Goal: Transaction & Acquisition: Purchase product/service

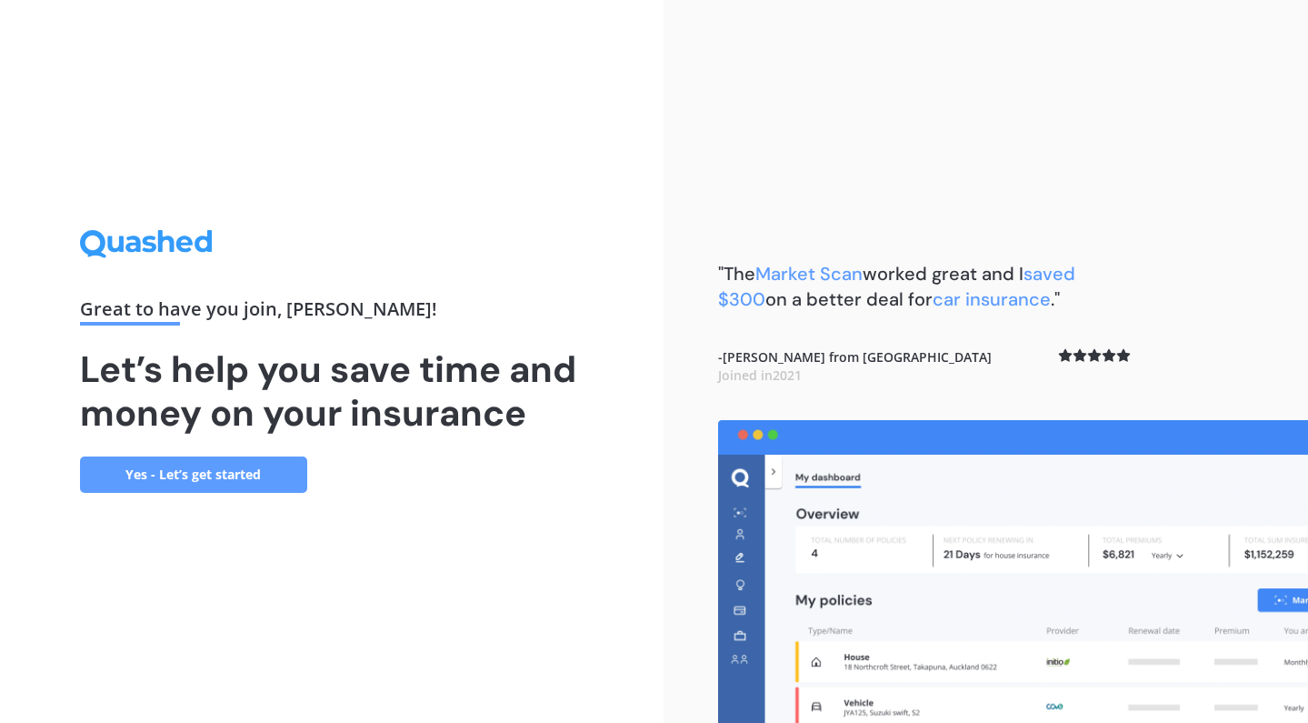
click at [205, 475] on link "Yes - Let’s get started" at bounding box center [193, 474] width 227 height 36
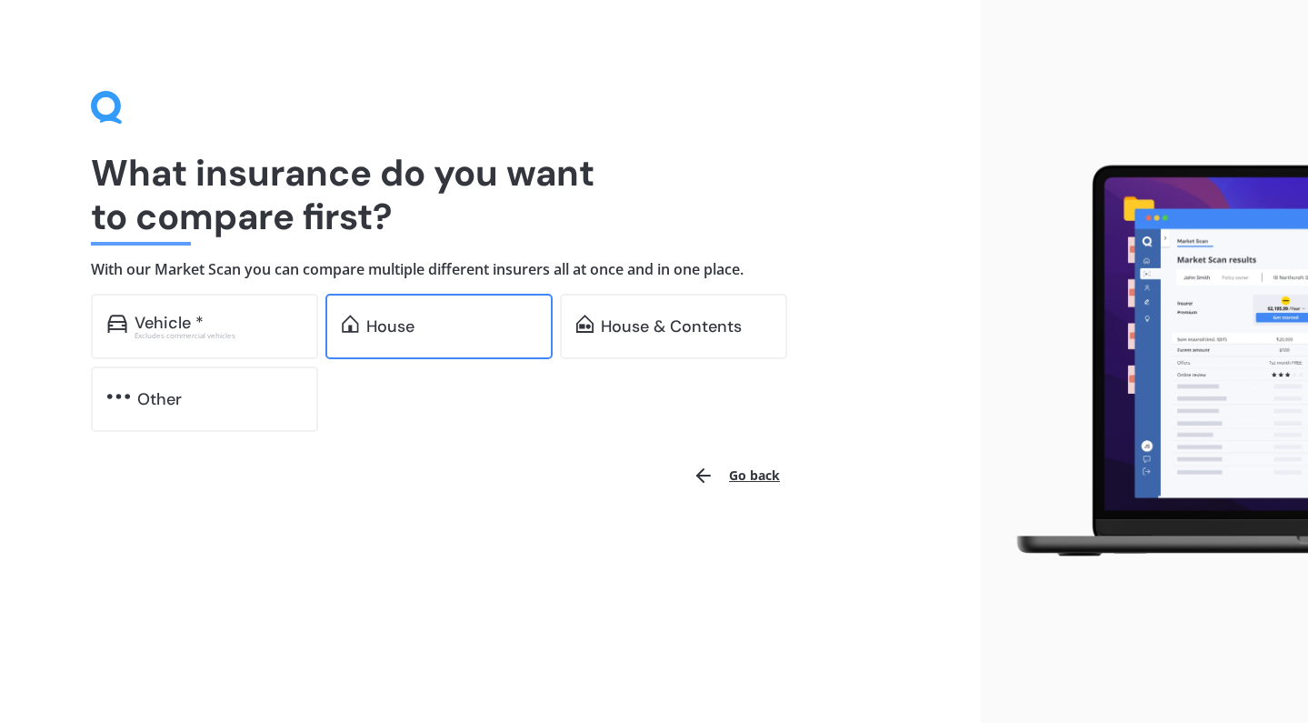
click at [394, 326] on div "House" at bounding box center [390, 326] width 48 height 18
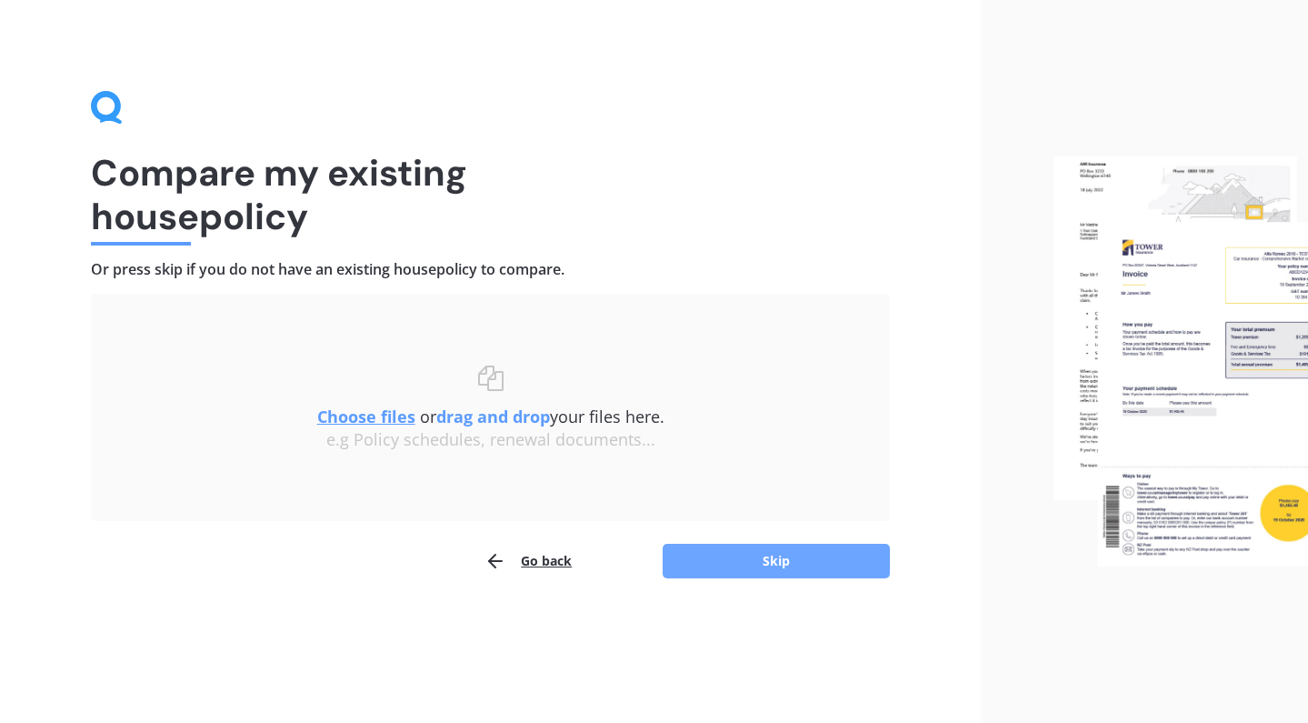
click at [773, 559] on button "Skip" at bounding box center [776, 561] width 227 height 35
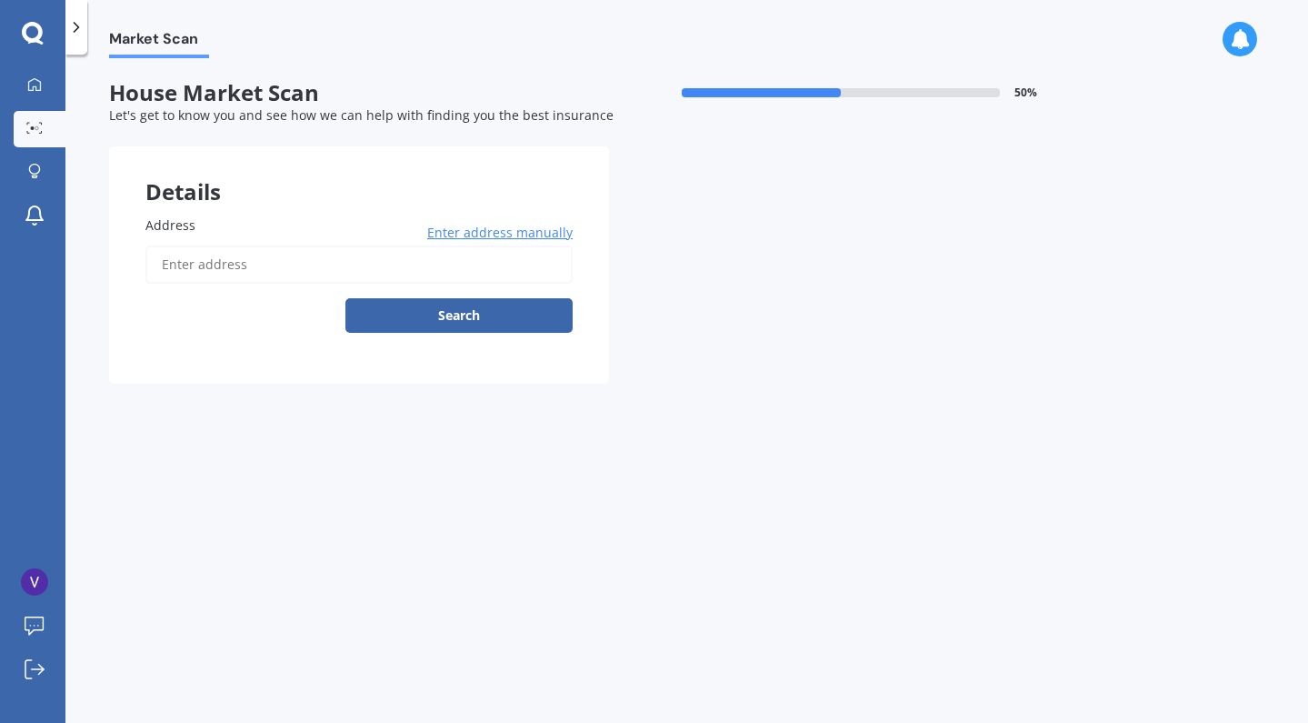
click at [308, 256] on input "Address" at bounding box center [358, 265] width 427 height 38
type input "[STREET_ADDRESS]"
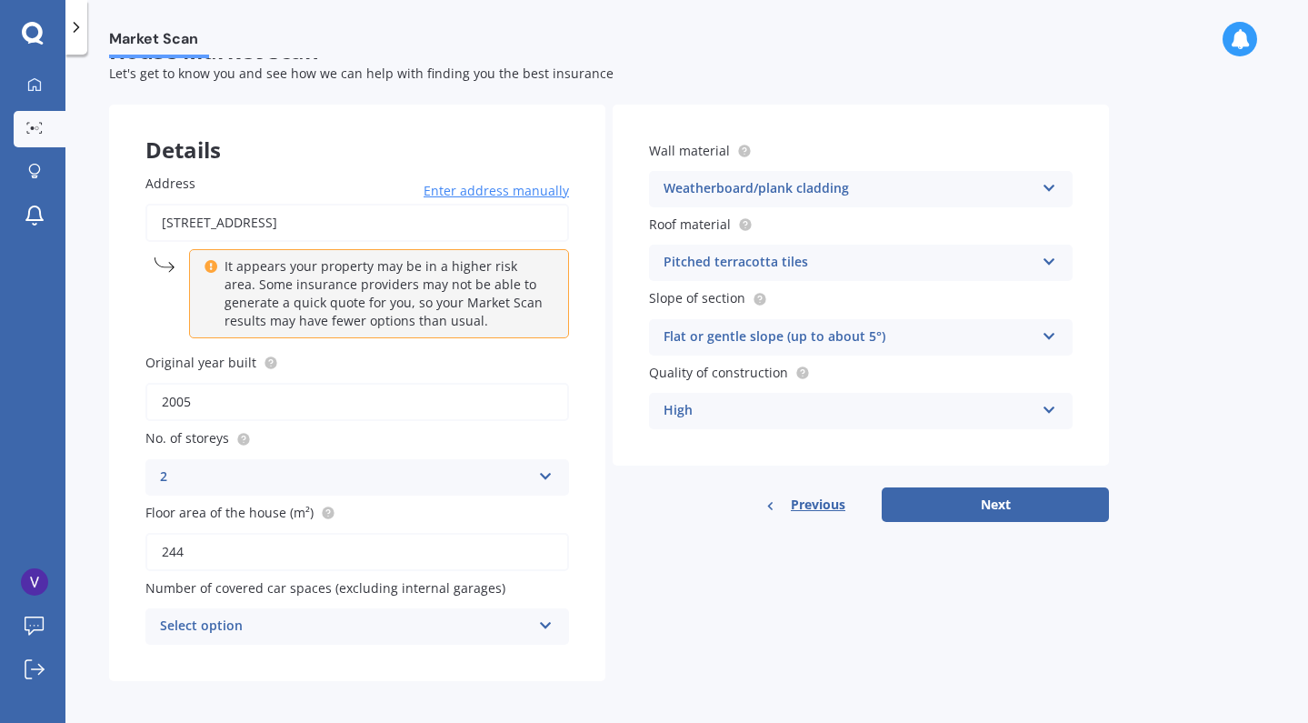
scroll to position [39, 0]
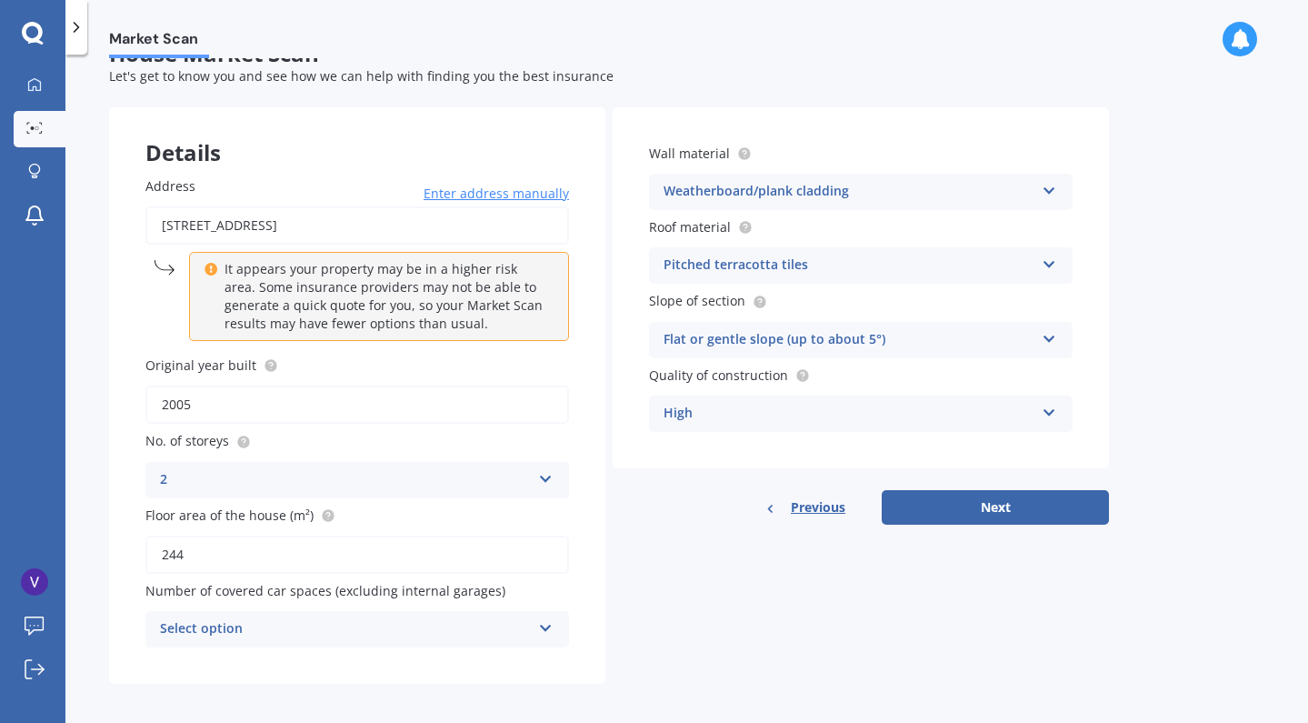
click at [550, 622] on icon at bounding box center [545, 624] width 15 height 13
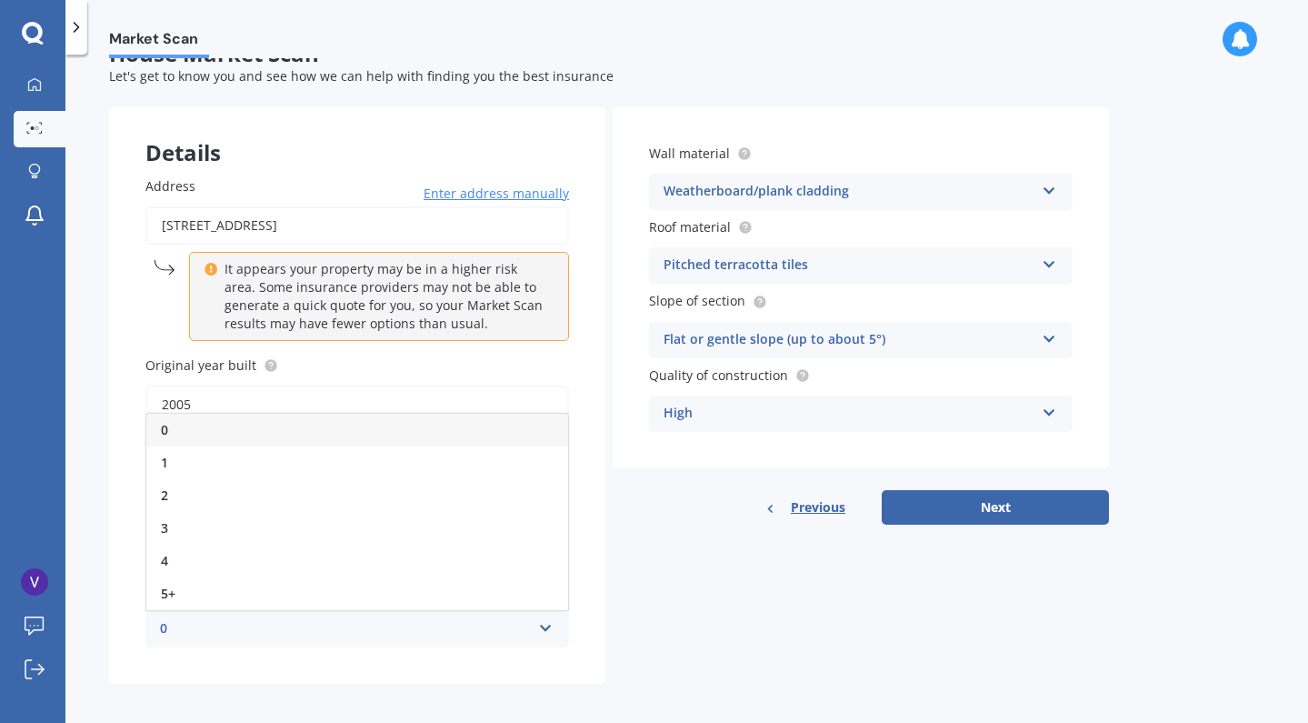
click at [356, 424] on div "0" at bounding box center [357, 430] width 422 height 33
click at [1046, 260] on icon at bounding box center [1049, 261] width 15 height 13
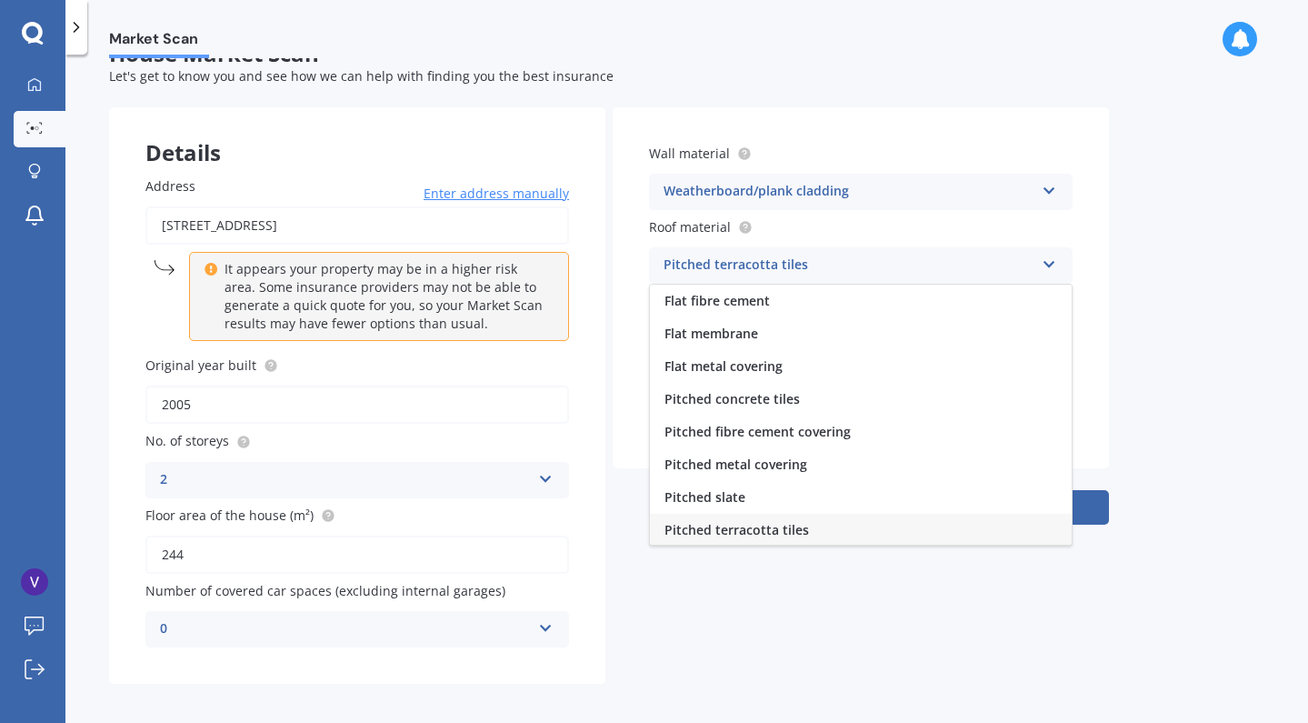
scroll to position [2, 0]
click at [853, 456] on div "Pitched metal covering" at bounding box center [861, 462] width 422 height 33
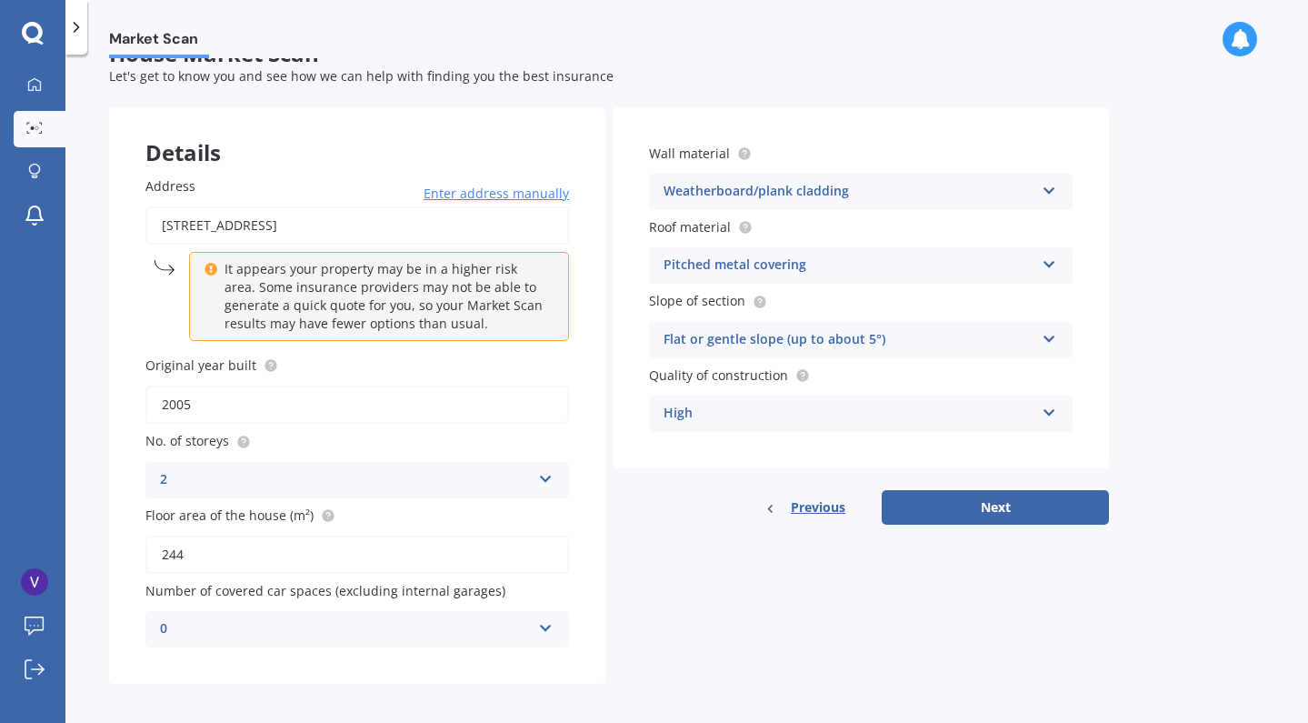
click at [917, 336] on div "Flat or gentle slope (up to about 5°)" at bounding box center [849, 340] width 371 height 22
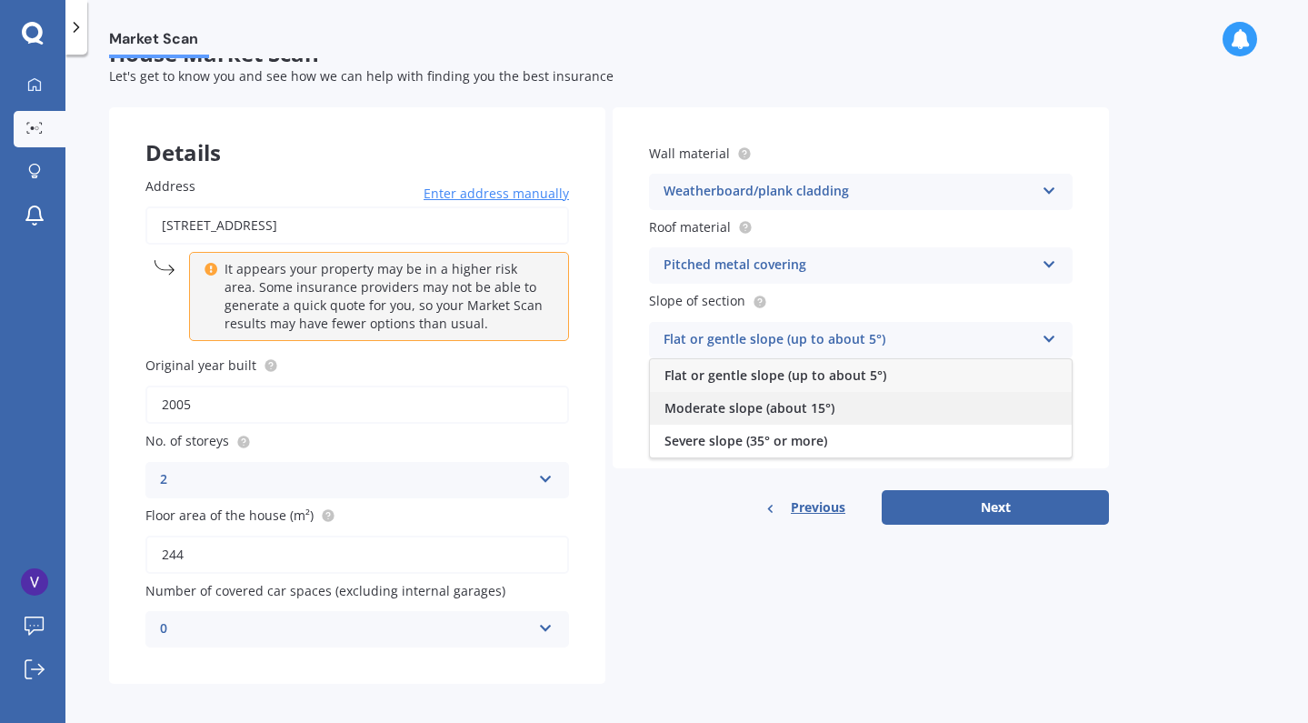
click at [868, 405] on div "Moderate slope (about 15°)" at bounding box center [861, 408] width 422 height 33
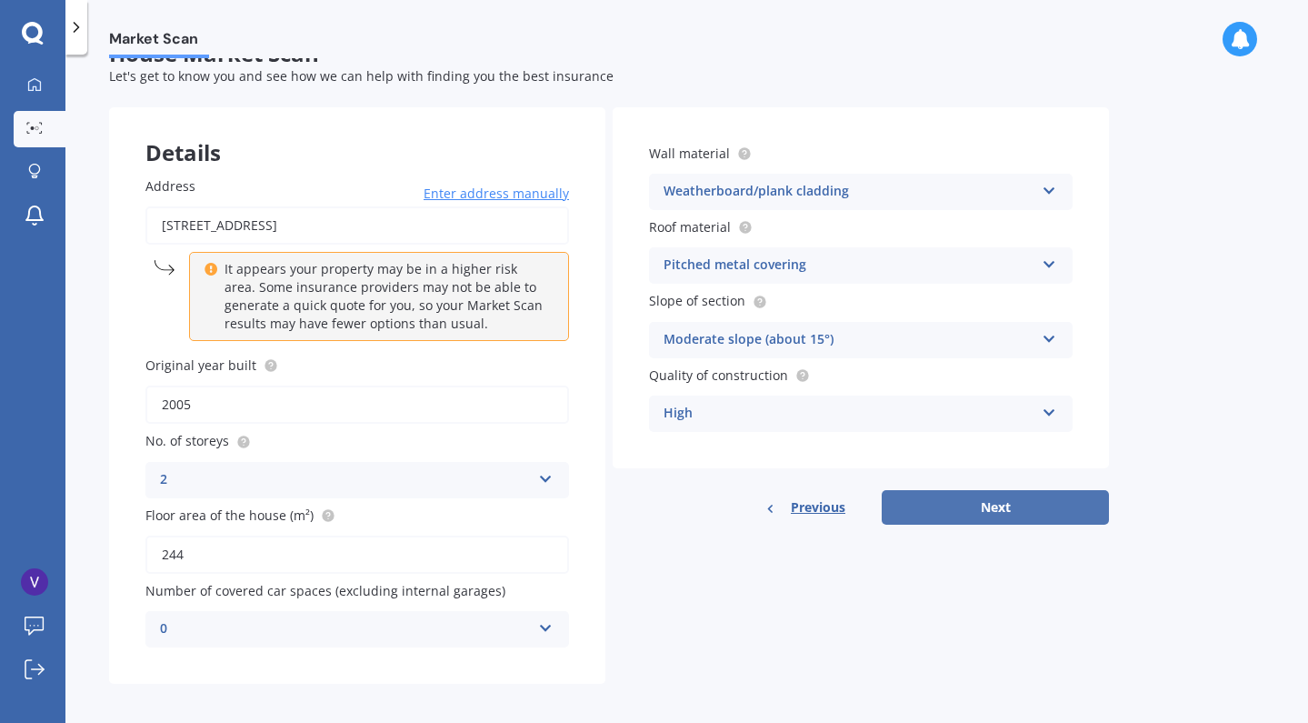
click at [995, 503] on button "Next" at bounding box center [995, 507] width 227 height 35
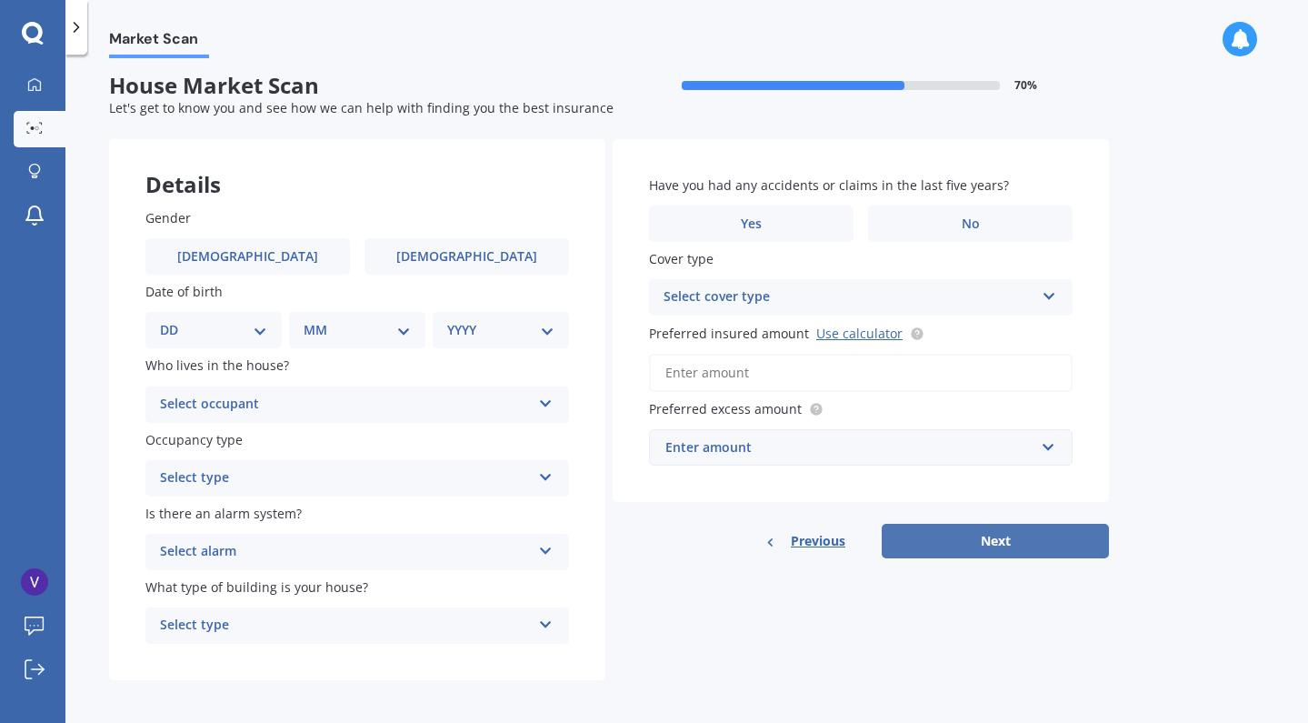
scroll to position [0, 0]
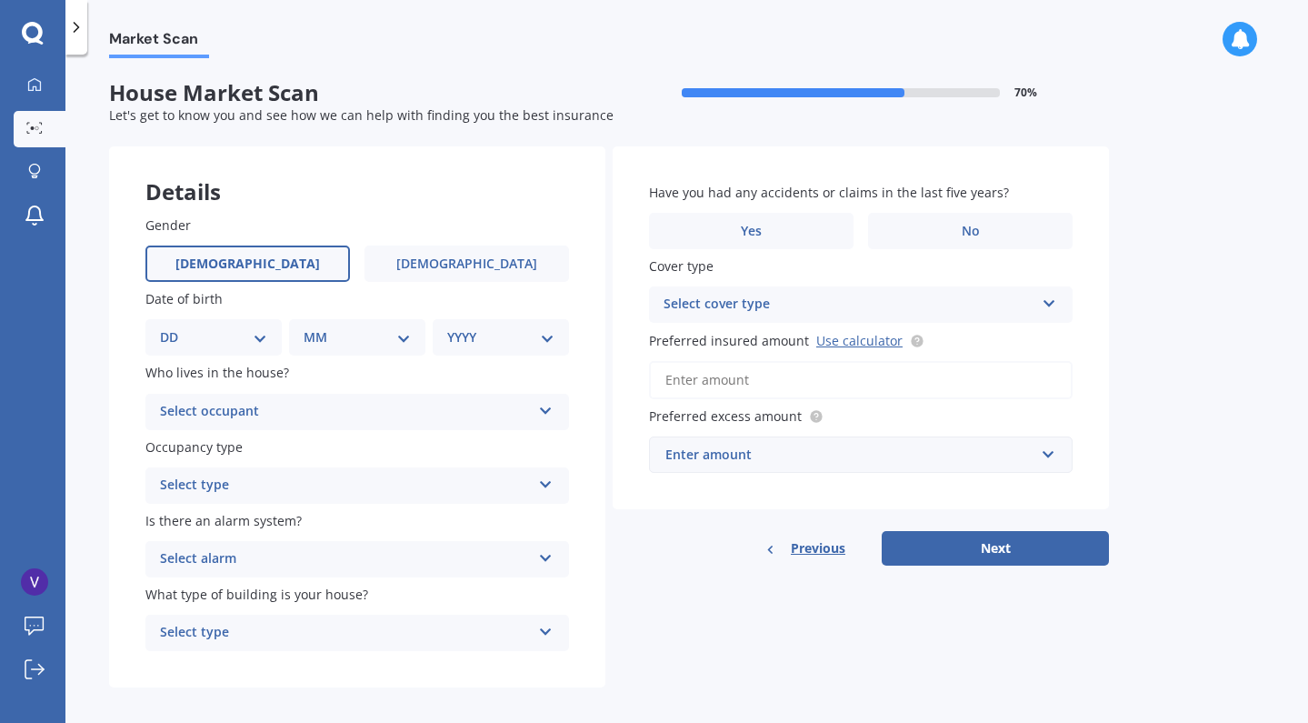
click at [329, 255] on label "[DEMOGRAPHIC_DATA]" at bounding box center [247, 264] width 205 height 36
click at [0, 0] on input "[DEMOGRAPHIC_DATA]" at bounding box center [0, 0] width 0 height 0
select select "09"
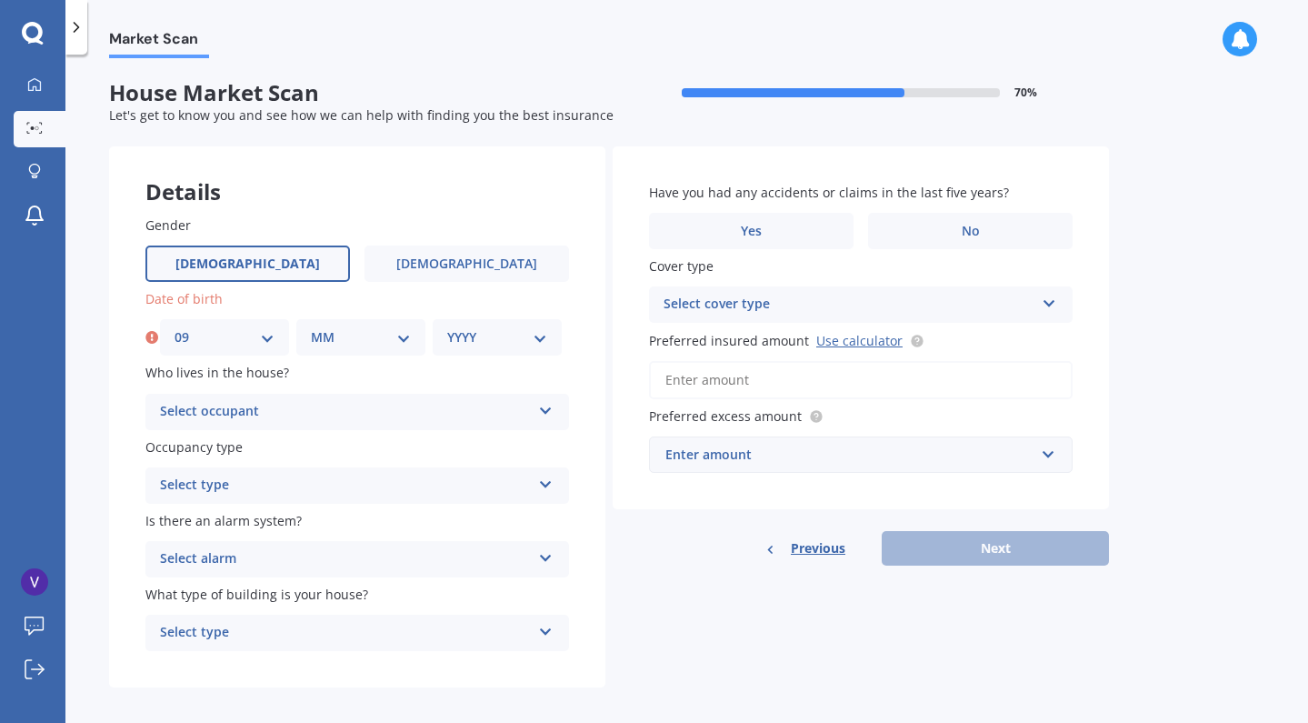
select select "12"
select select "1960"
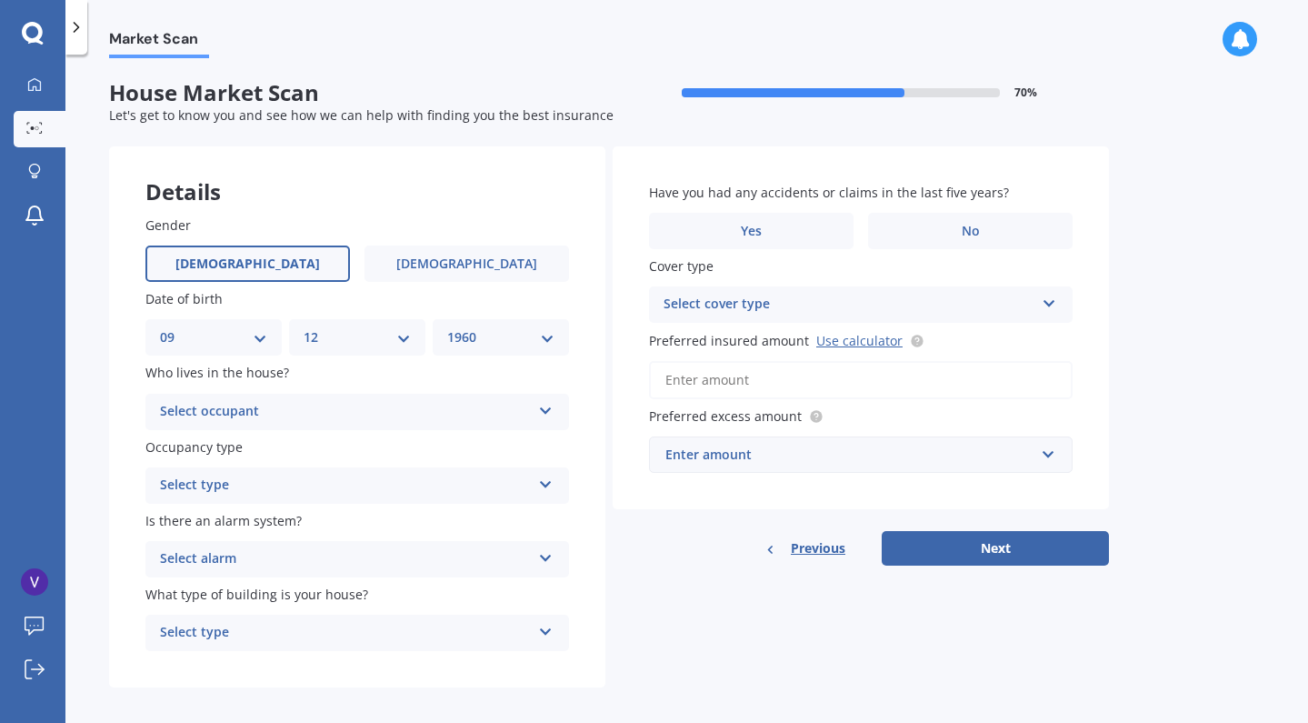
click at [343, 412] on div "Select occupant" at bounding box center [345, 412] width 371 height 22
click at [309, 440] on div "Owner" at bounding box center [357, 447] width 422 height 33
click at [287, 476] on div "Select type" at bounding box center [345, 486] width 371 height 22
click at [266, 513] on div "Permanent" at bounding box center [357, 521] width 422 height 33
click at [260, 552] on div "Select alarm" at bounding box center [345, 559] width 371 height 22
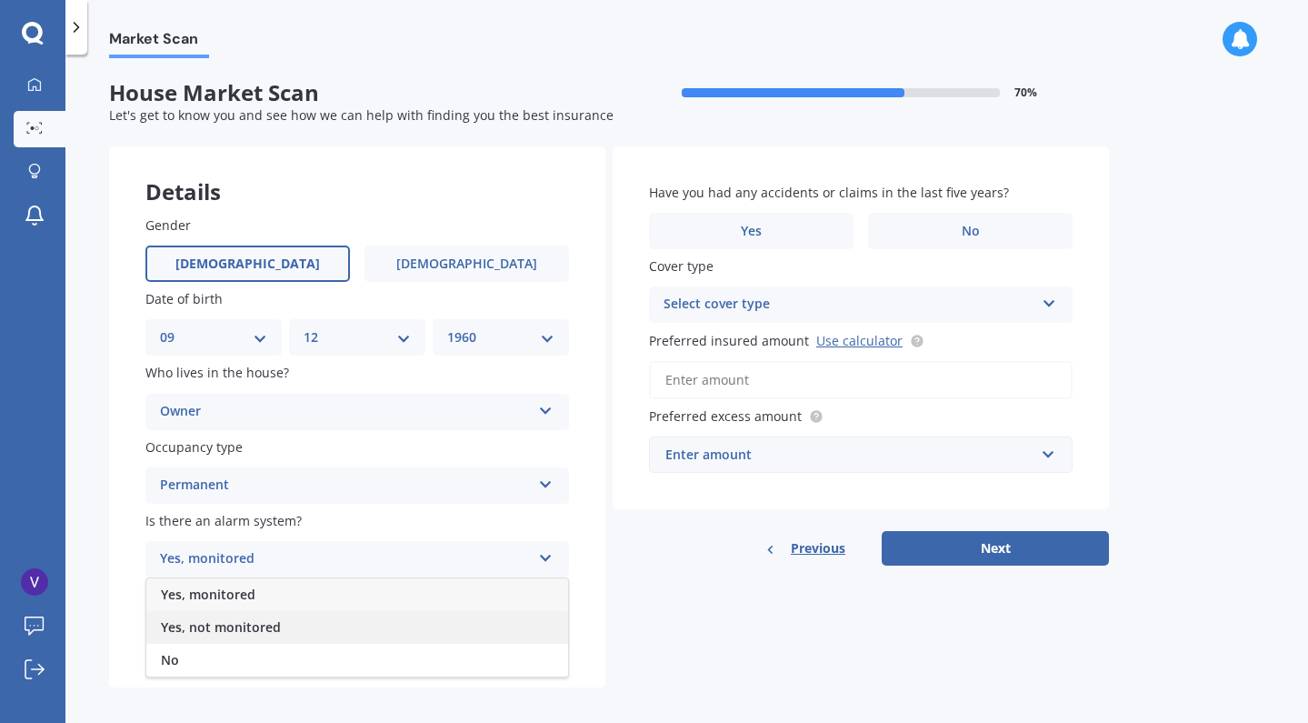
click at [268, 618] on span "Yes, not monitored" at bounding box center [221, 626] width 120 height 17
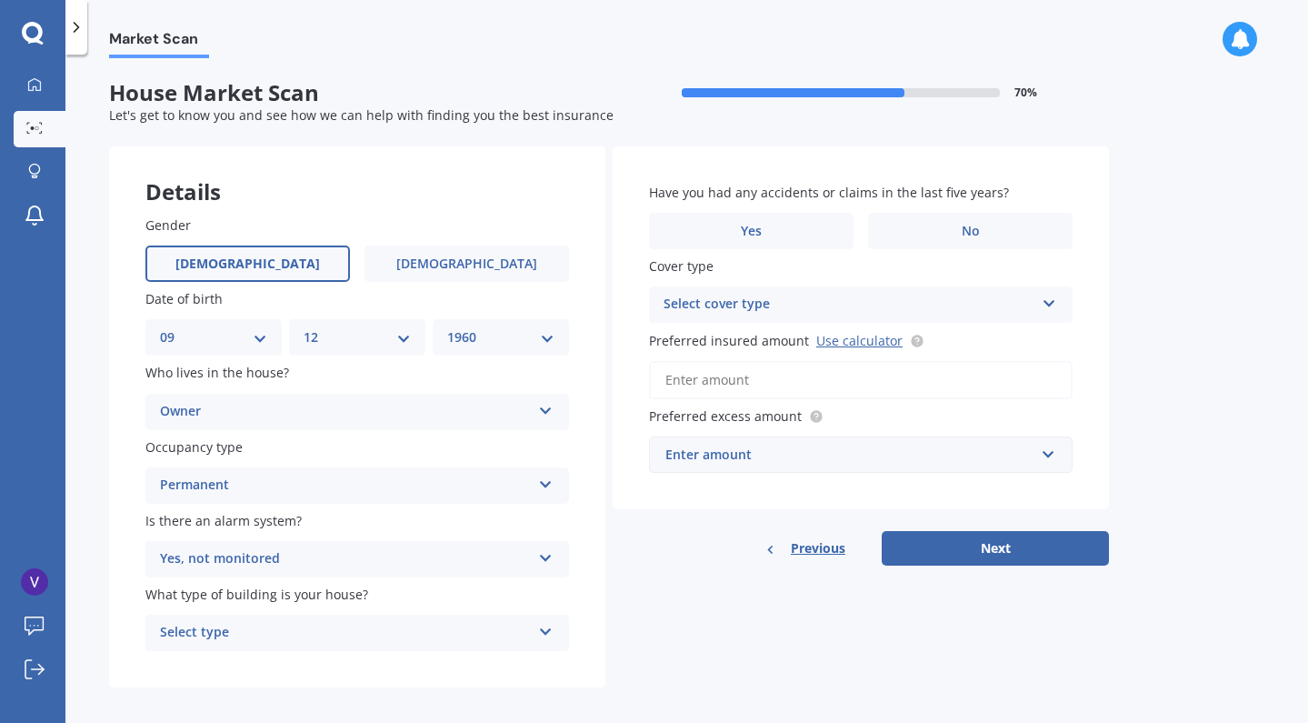
click at [282, 626] on div "Select type" at bounding box center [345, 633] width 371 height 22
click at [275, 523] on div "Freestanding" at bounding box center [357, 532] width 422 height 33
click at [977, 242] on label "No" at bounding box center [970, 231] width 205 height 36
click at [0, 0] on input "No" at bounding box center [0, 0] width 0 height 0
click at [992, 306] on div "Select cover type" at bounding box center [849, 305] width 371 height 22
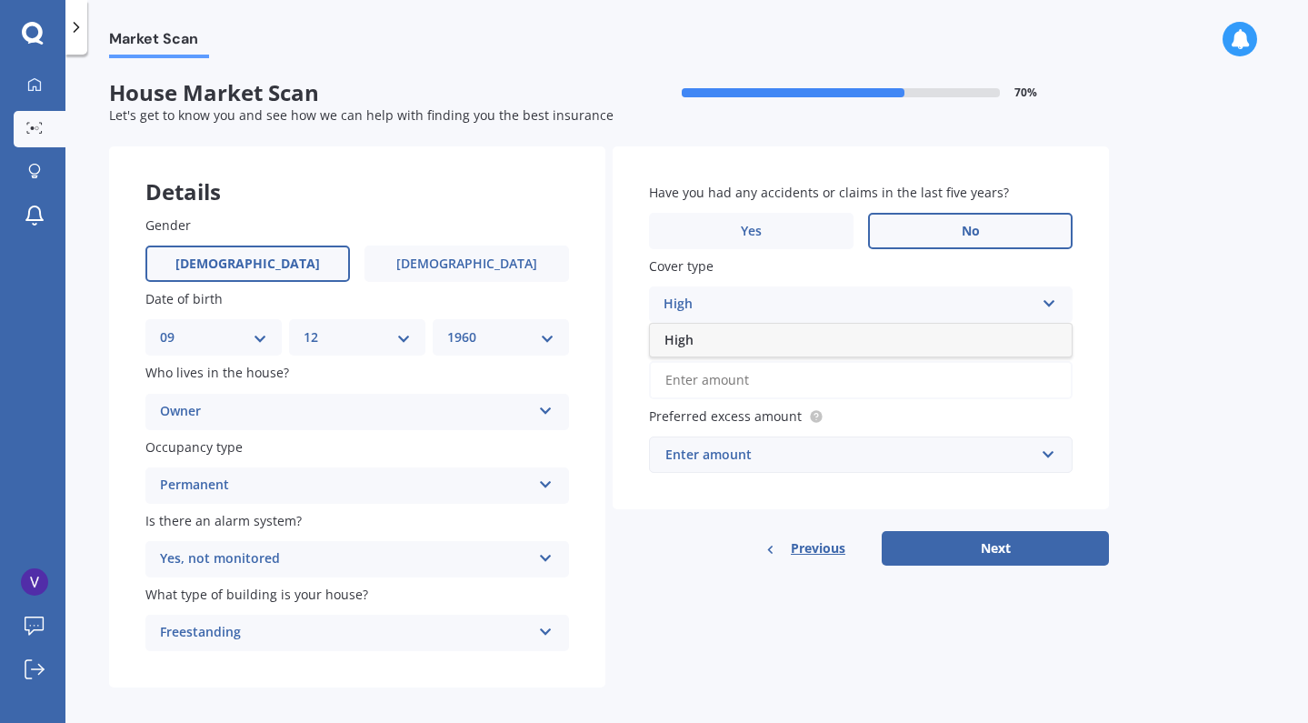
click at [957, 306] on div "High" at bounding box center [849, 305] width 371 height 22
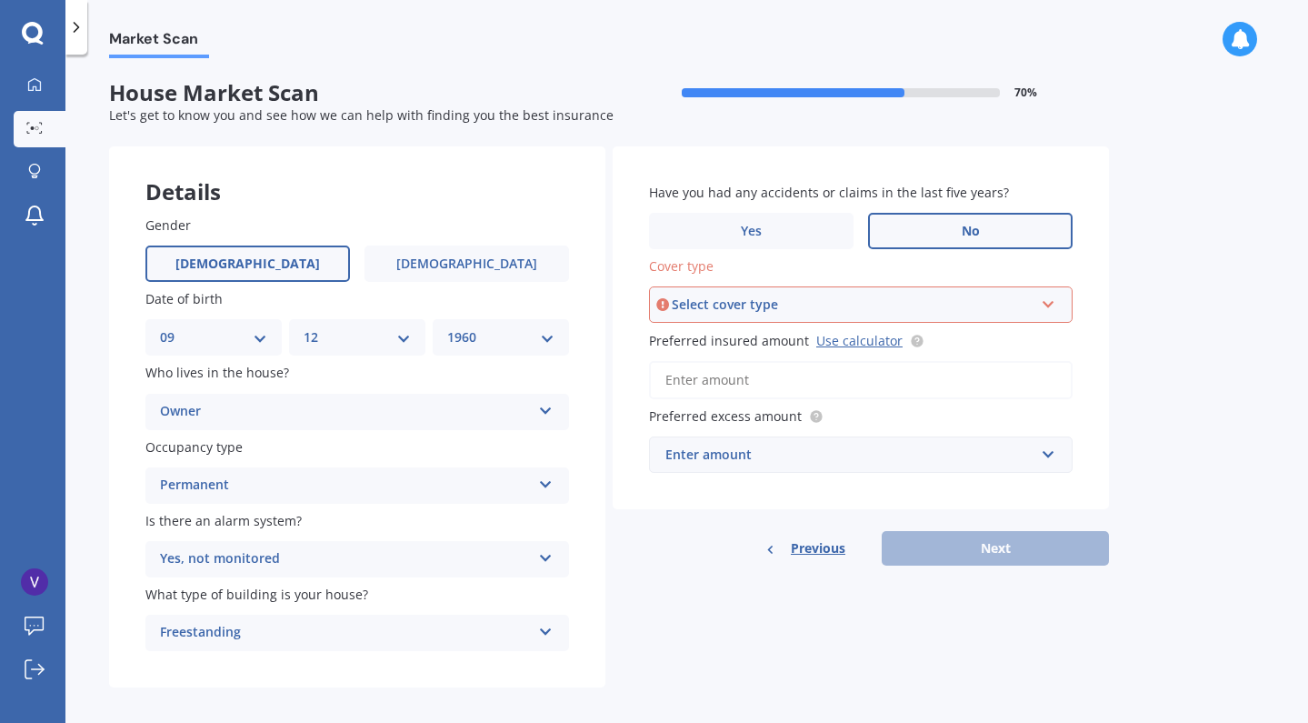
click at [947, 302] on div "Select cover type" at bounding box center [853, 305] width 362 height 20
click at [682, 338] on span "High" at bounding box center [680, 338] width 29 height 17
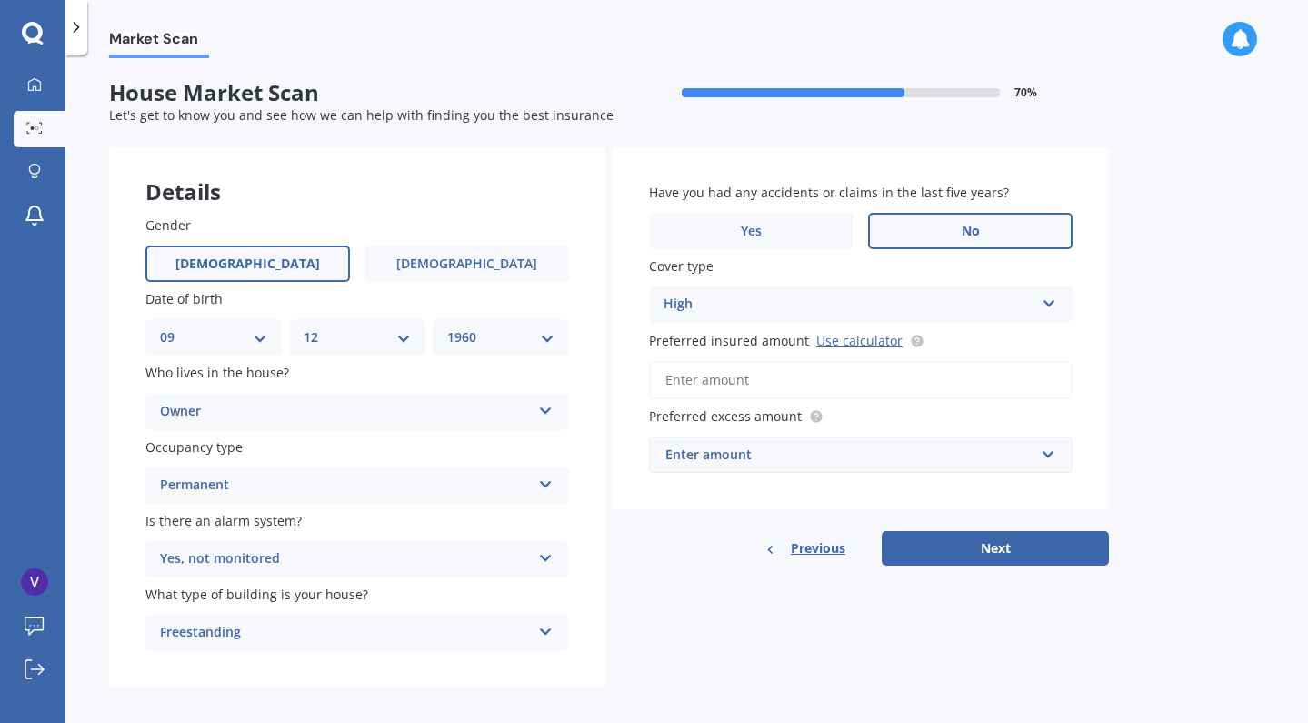
click at [767, 378] on input "Preferred insured amount Use calculator" at bounding box center [861, 380] width 424 height 38
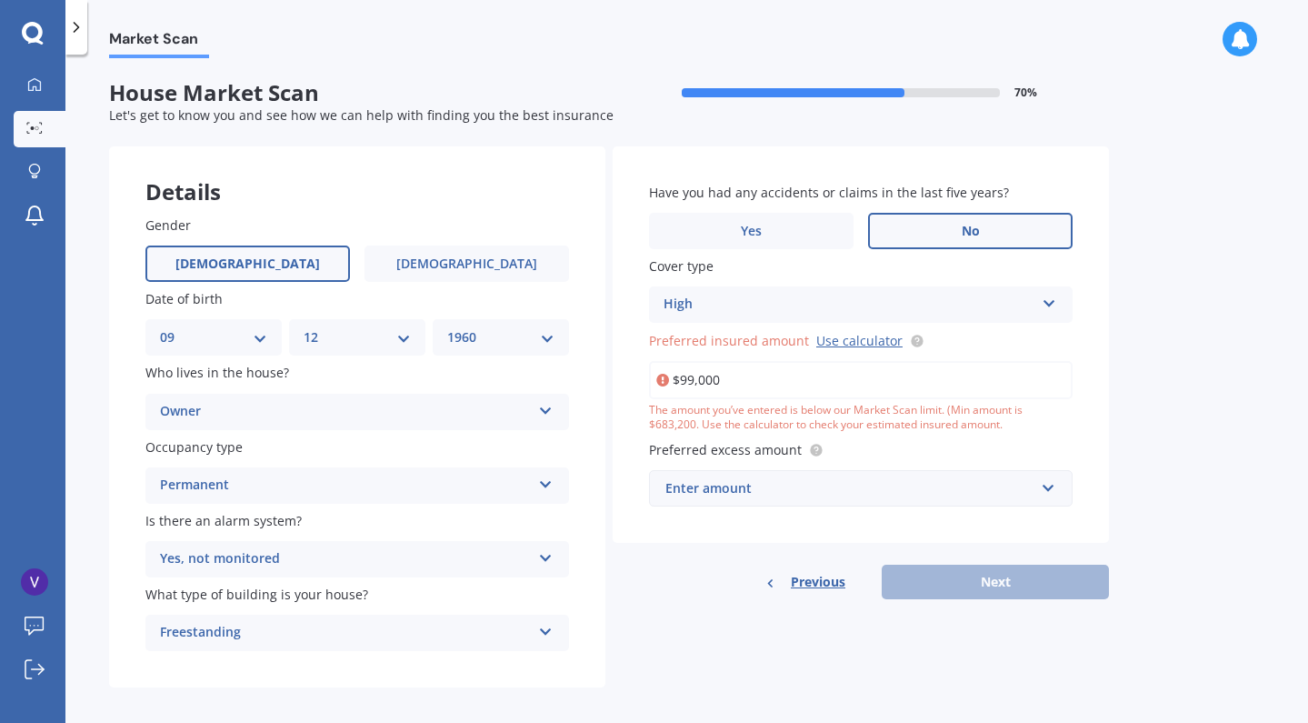
type input "$990,000"
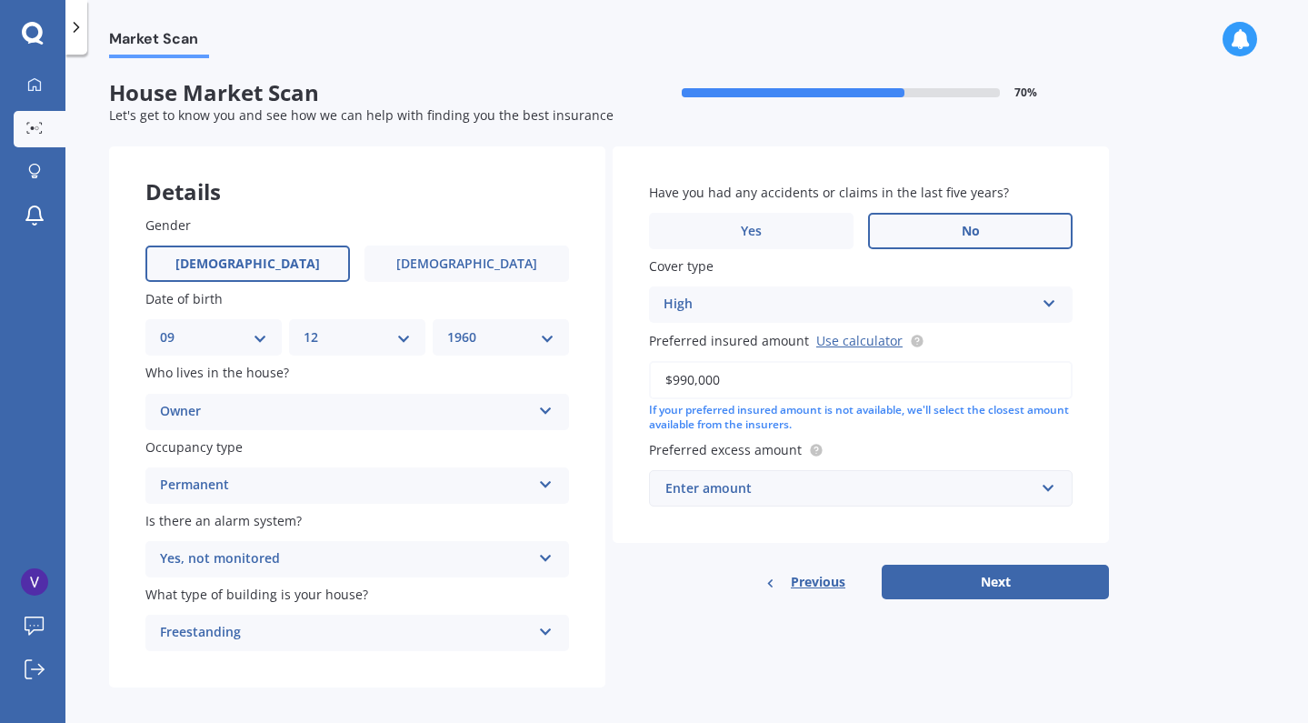
click at [818, 486] on div "Enter amount" at bounding box center [850, 488] width 369 height 20
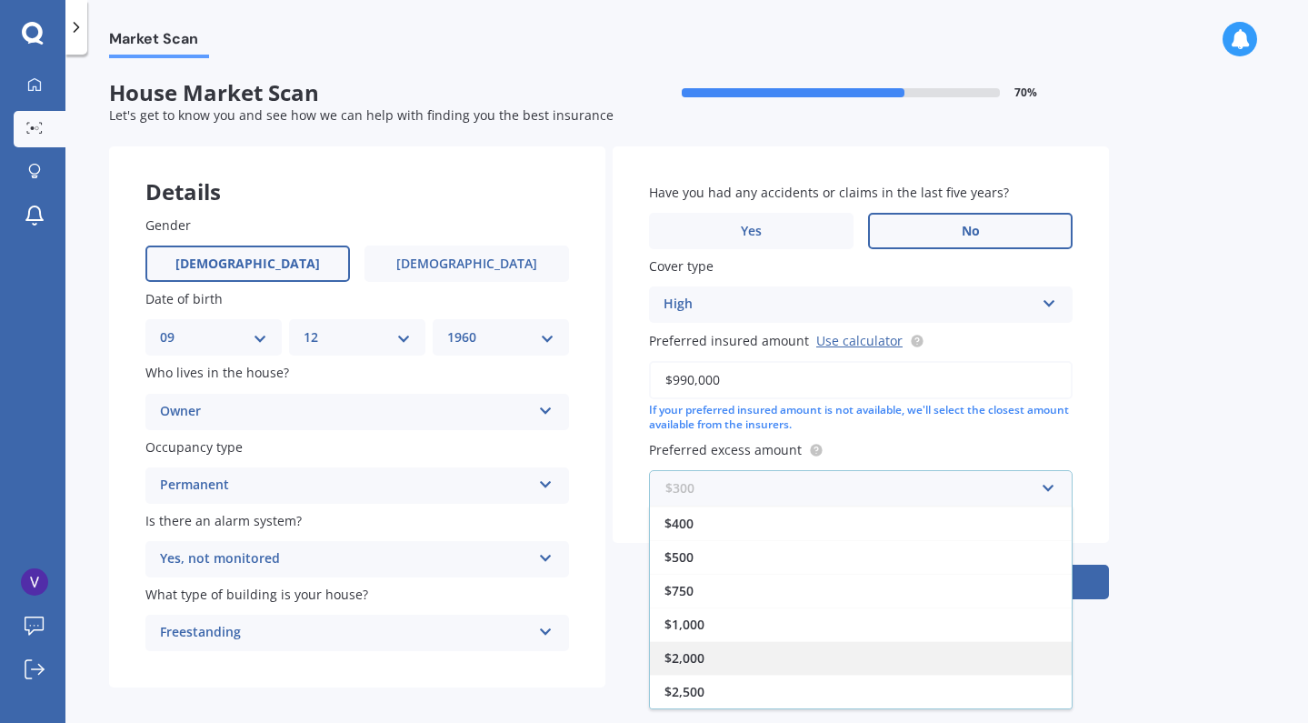
scroll to position [33, 0]
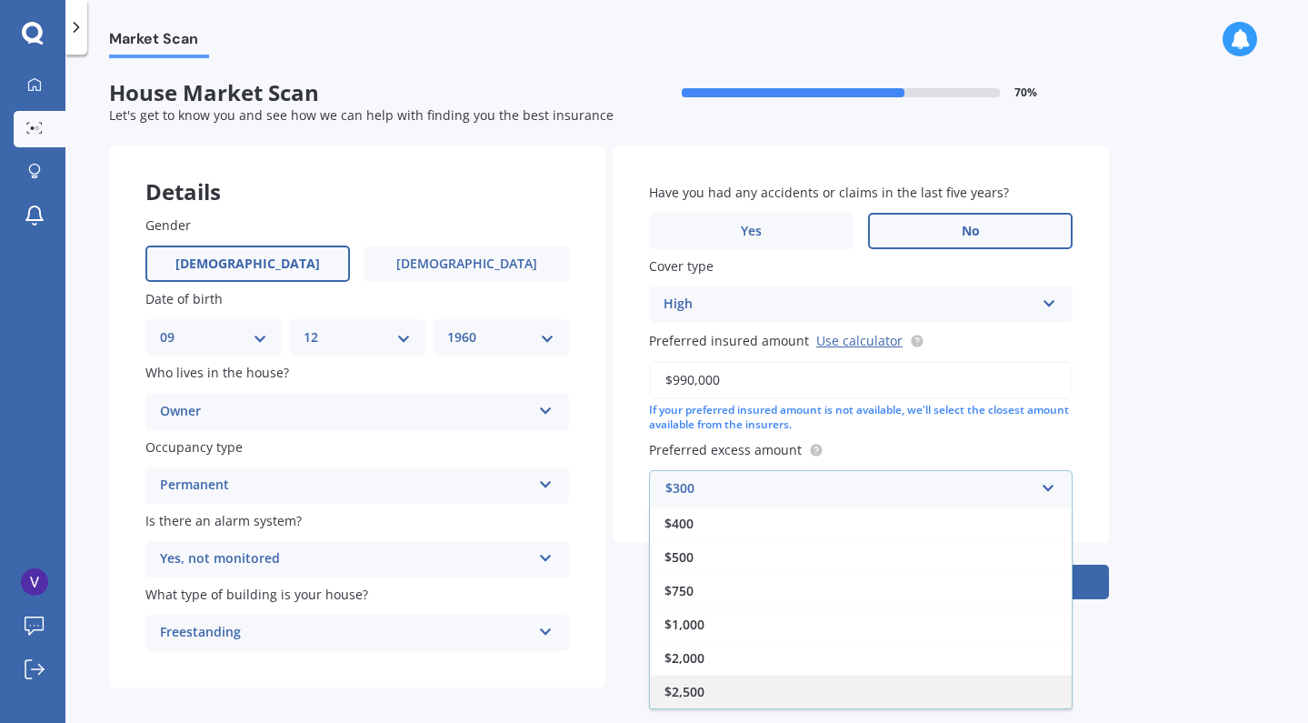
click at [711, 687] on div "$2,500" at bounding box center [861, 692] width 422 height 34
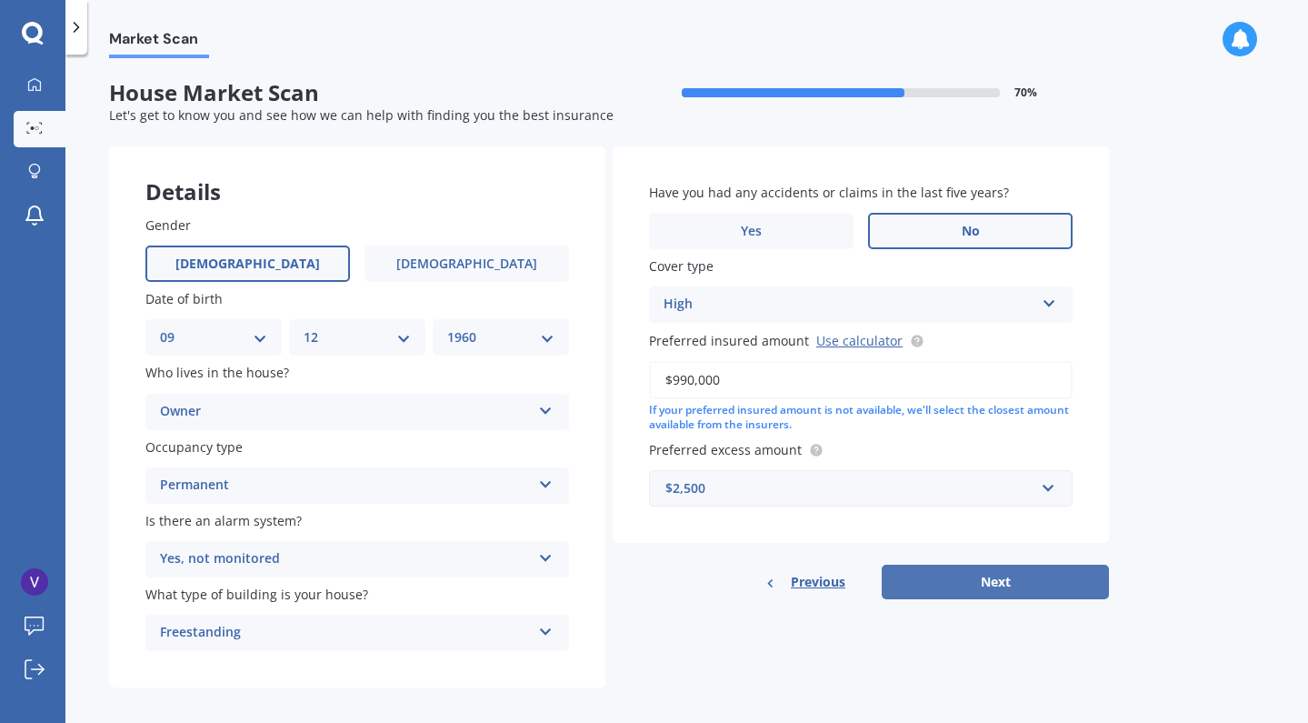
click at [988, 577] on button "Next" at bounding box center [995, 582] width 227 height 35
select select "09"
select select "12"
select select "1960"
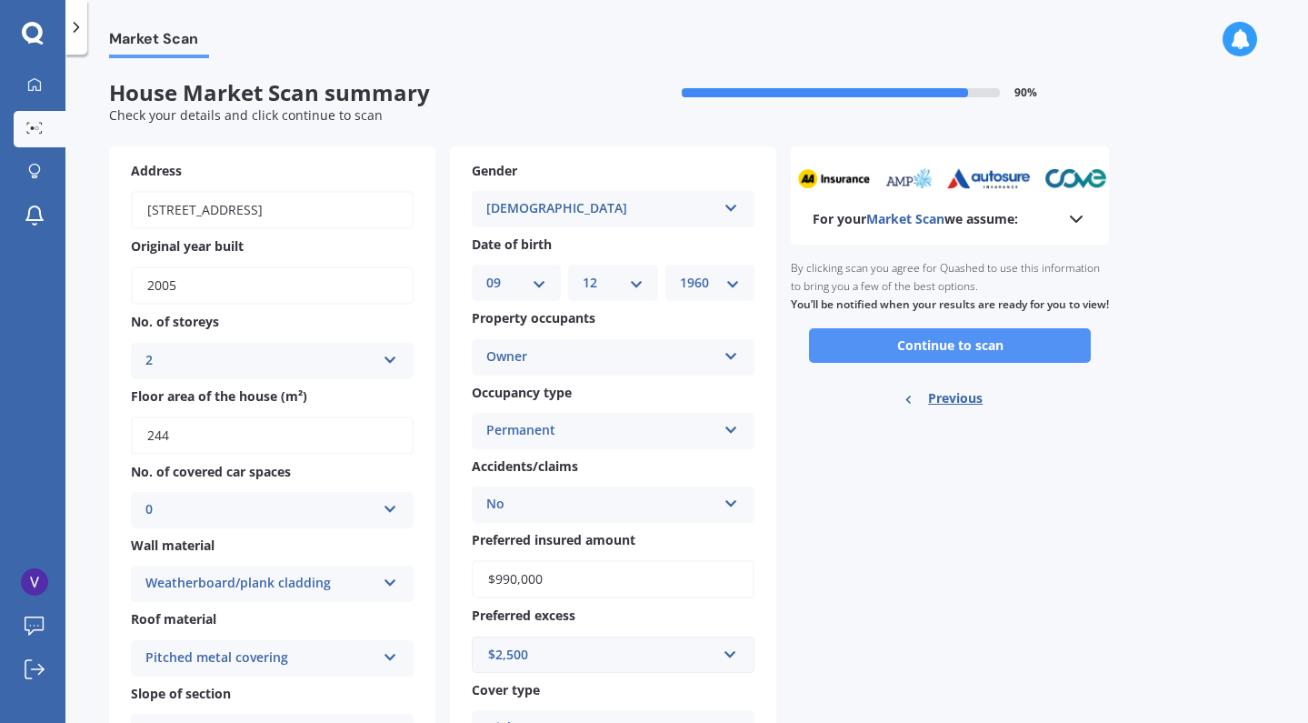
click at [944, 351] on button "Continue to scan" at bounding box center [950, 345] width 282 height 35
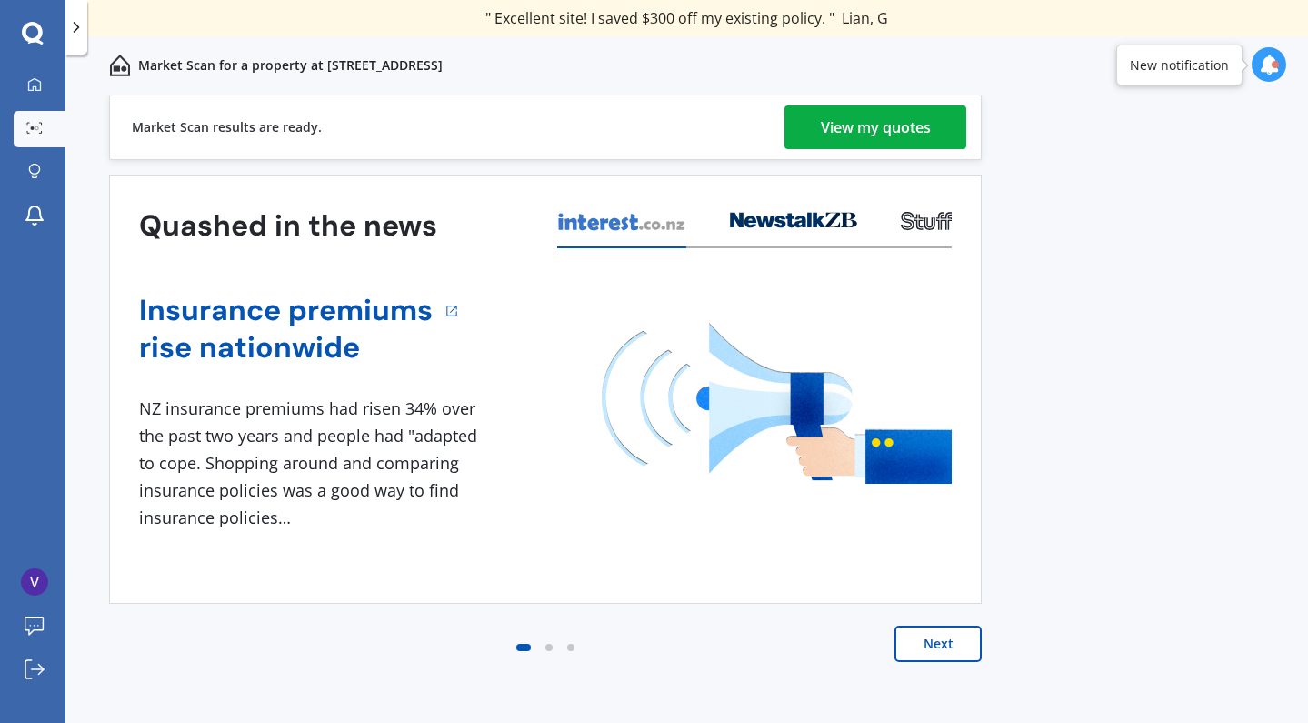
click at [911, 127] on div "View my quotes" at bounding box center [876, 127] width 110 height 44
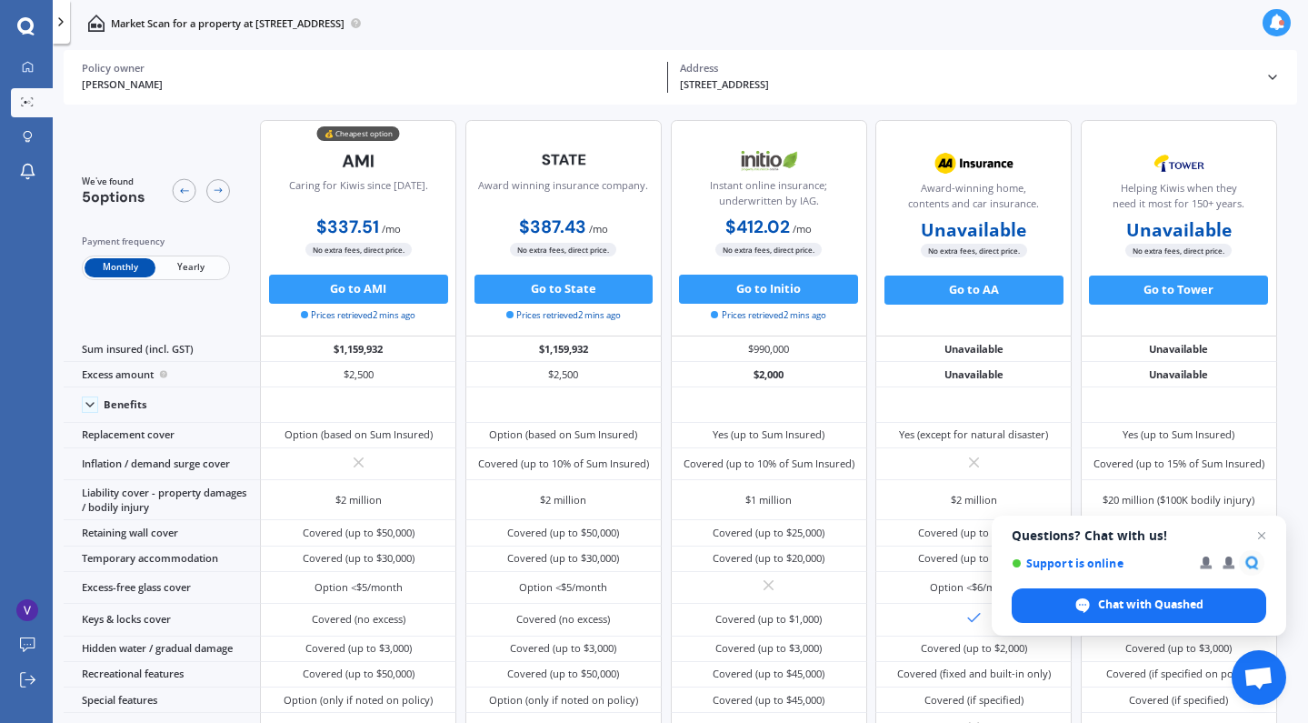
click at [195, 264] on span "Yearly" at bounding box center [190, 267] width 71 height 19
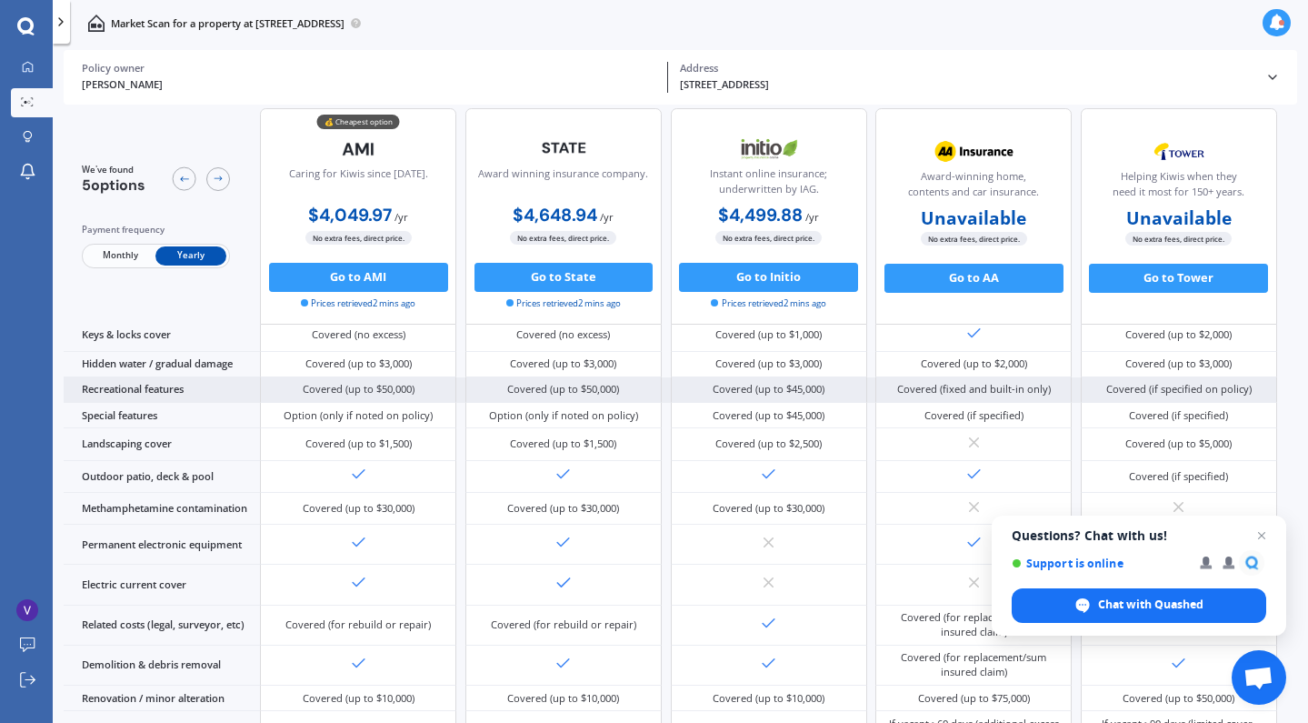
scroll to position [359, 0]
